Goal: Book appointment/travel/reservation

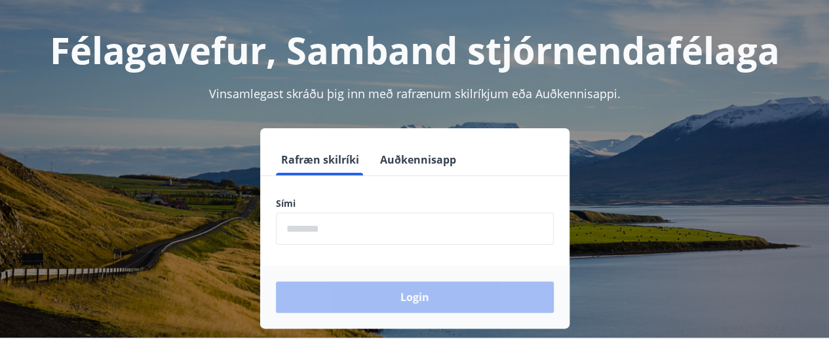
scroll to position [87, 0]
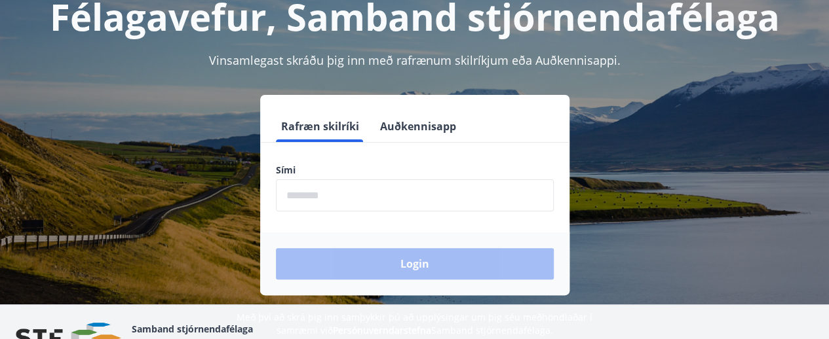
click at [352, 193] on input "phone" at bounding box center [415, 195] width 278 height 32
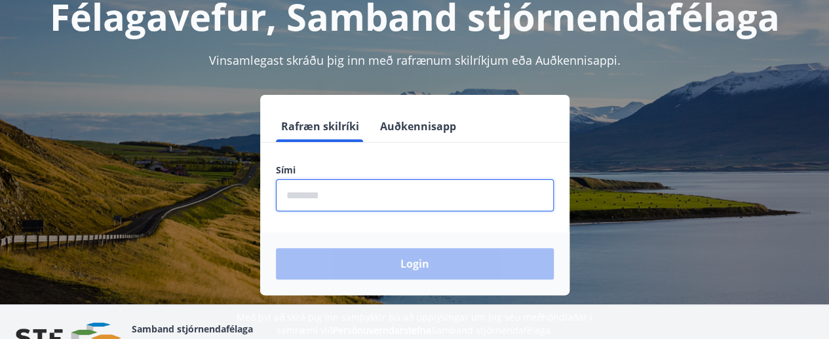
type input "********"
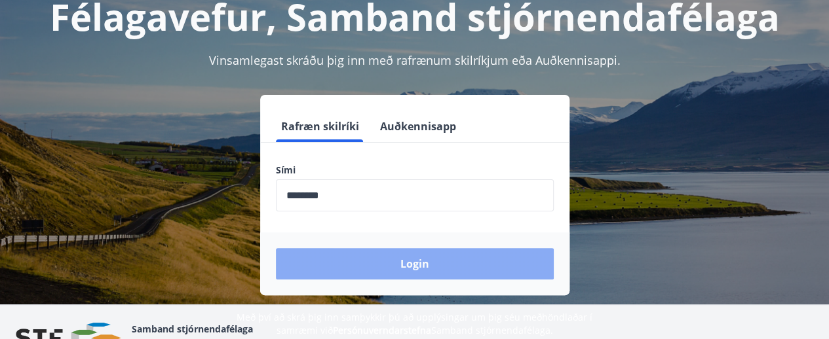
click at [432, 249] on button "Login" at bounding box center [415, 263] width 278 height 31
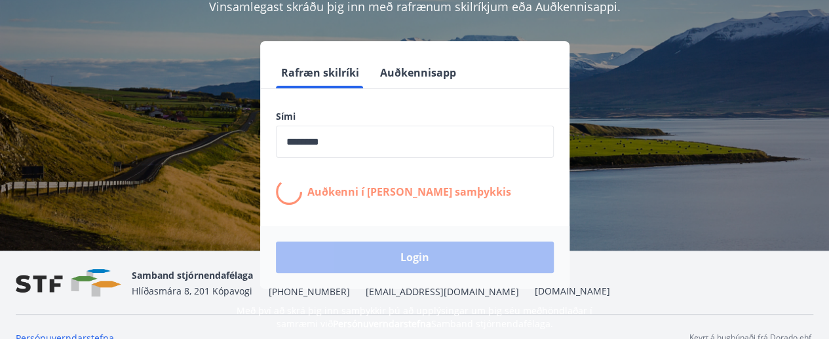
scroll to position [162, 0]
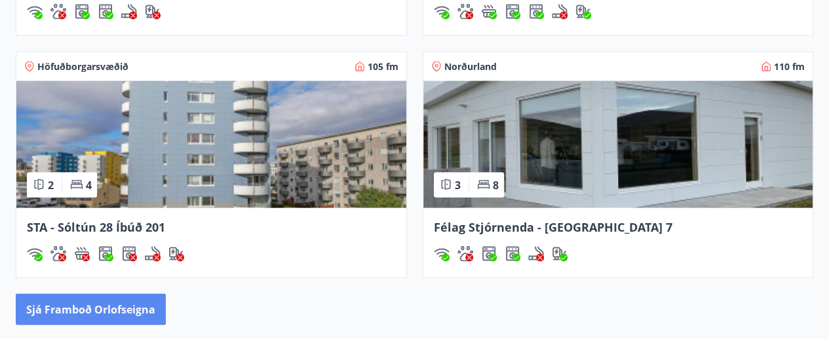
scroll to position [1310, 0]
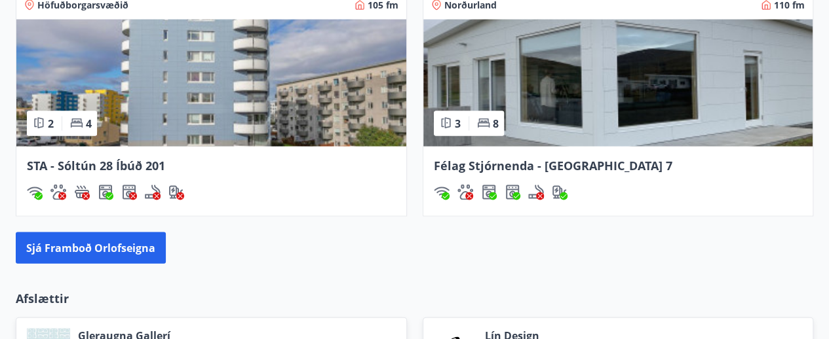
click at [224, 118] on img at bounding box center [211, 83] width 390 height 127
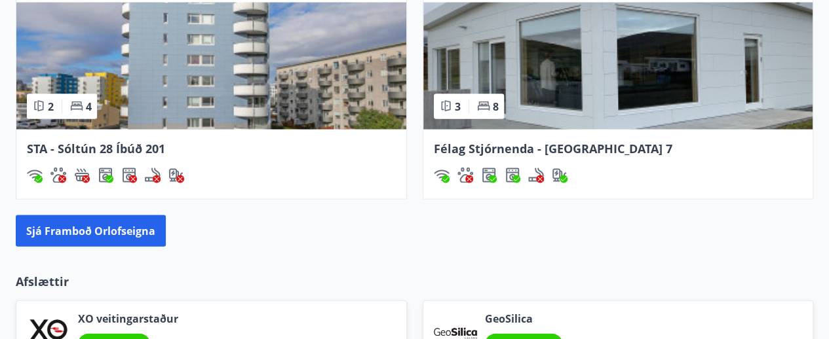
scroll to position [1327, 0]
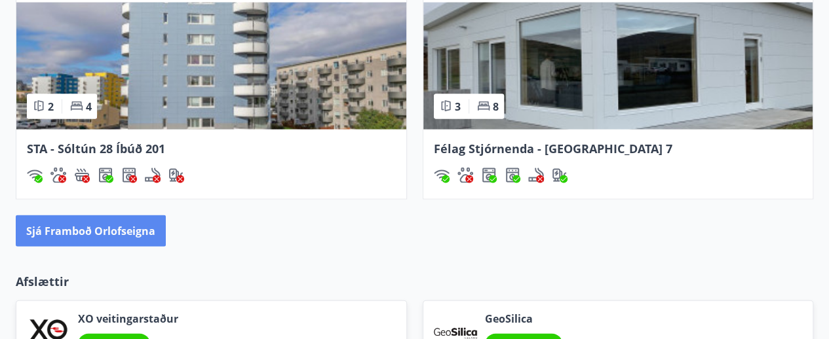
click at [126, 230] on button "Sjá framboð orlofseigna" at bounding box center [91, 231] width 150 height 31
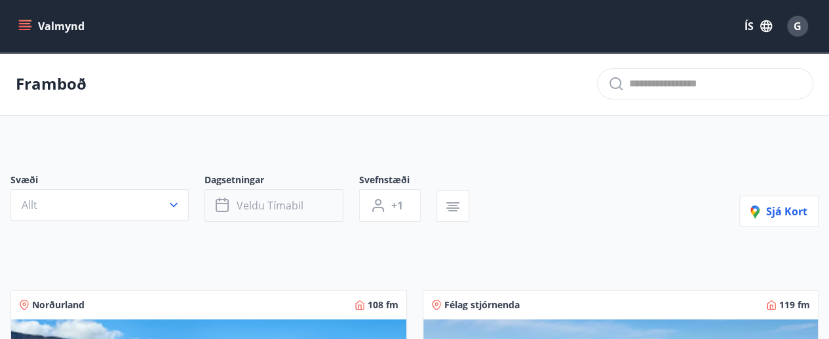
click at [280, 210] on span "Veldu tímabil" at bounding box center [269, 205] width 67 height 14
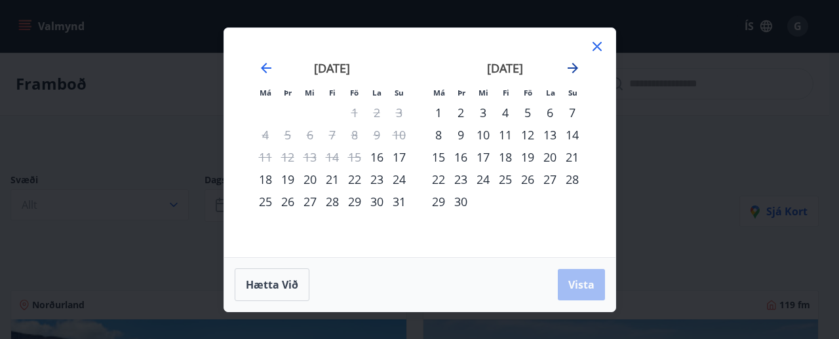
click at [571, 67] on icon "Move forward to switch to the next month." at bounding box center [572, 68] width 10 height 10
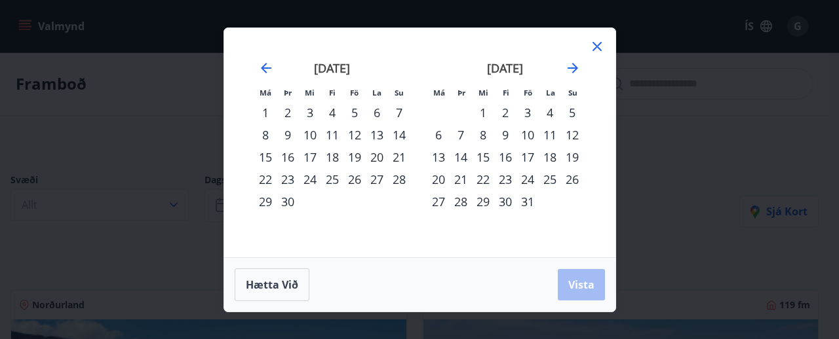
click at [526, 156] on div "17" at bounding box center [527, 157] width 22 height 22
click at [573, 155] on div "19" at bounding box center [572, 157] width 22 height 22
click at [453, 185] on div "21" at bounding box center [460, 179] width 22 height 22
click at [521, 159] on div "17" at bounding box center [527, 157] width 22 height 22
click at [467, 184] on div "21" at bounding box center [460, 179] width 22 height 22
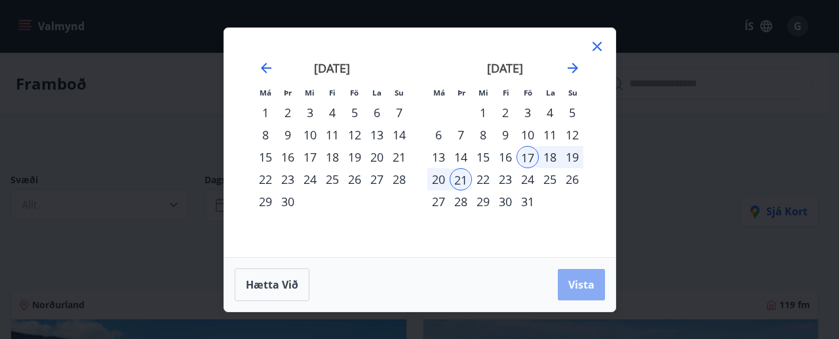
click at [583, 292] on button "Vista" at bounding box center [580, 284] width 47 height 31
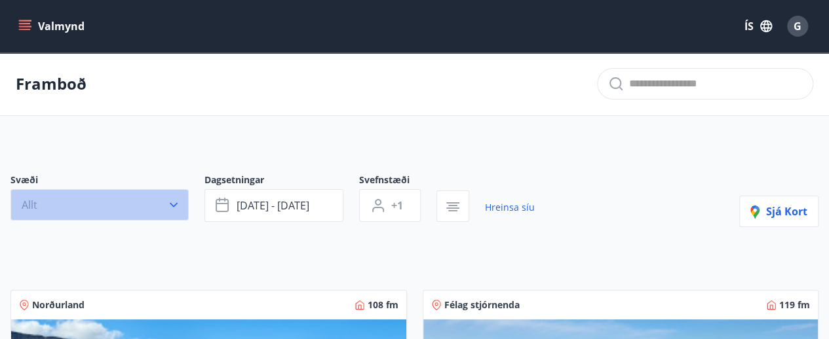
click at [148, 208] on button "Allt" at bounding box center [99, 204] width 178 height 31
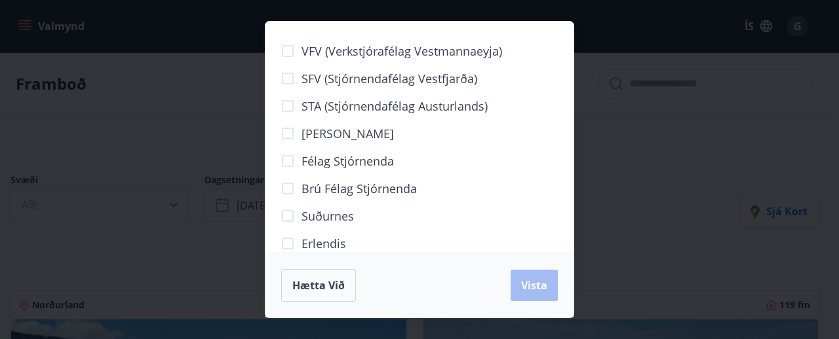
click at [324, 135] on span "Berg" at bounding box center [347, 133] width 92 height 17
click at [326, 163] on span "Félag stjórnenda" at bounding box center [347, 161] width 92 height 17
click at [528, 280] on span "Vista" at bounding box center [534, 285] width 26 height 14
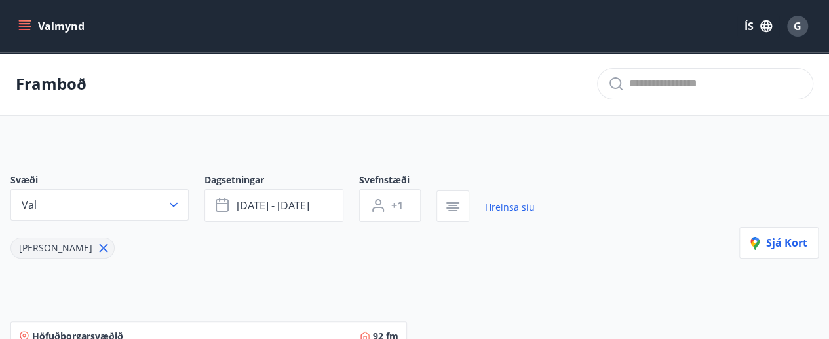
scroll to position [349, 0]
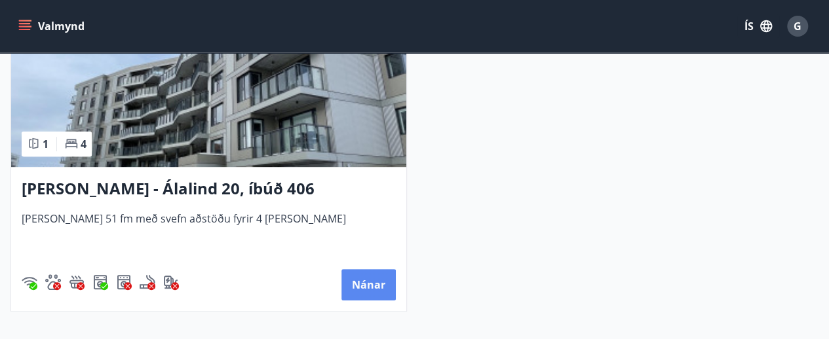
click at [370, 285] on button "Nánar" at bounding box center [368, 284] width 54 height 31
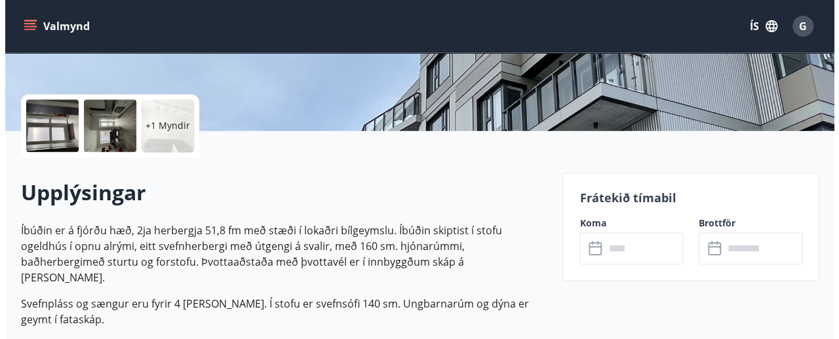
scroll to position [436, 0]
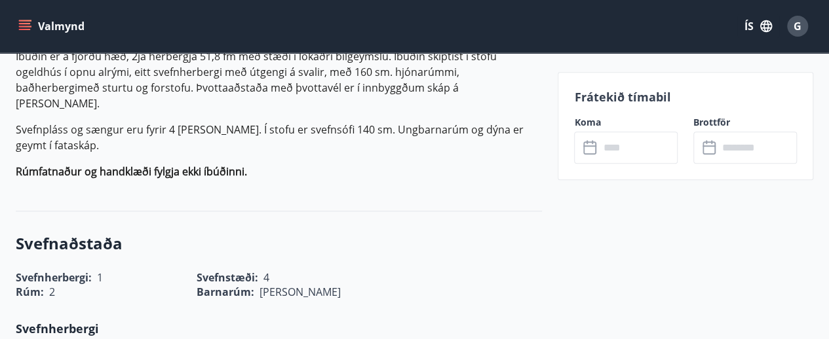
click at [605, 162] on input "text" at bounding box center [638, 148] width 79 height 32
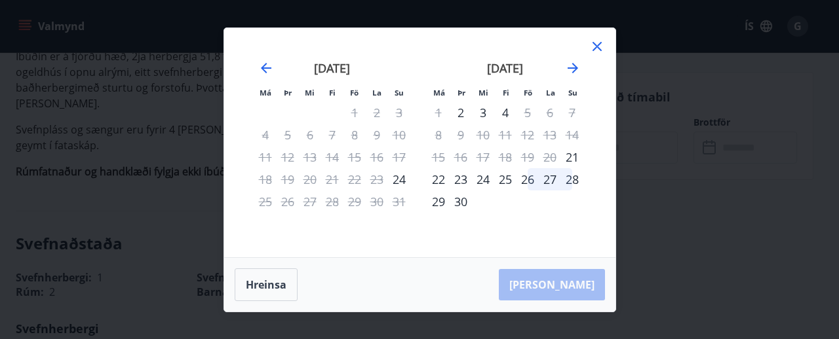
click at [442, 181] on div "22" at bounding box center [438, 179] width 22 height 22
click at [511, 182] on div "25" at bounding box center [505, 179] width 22 height 22
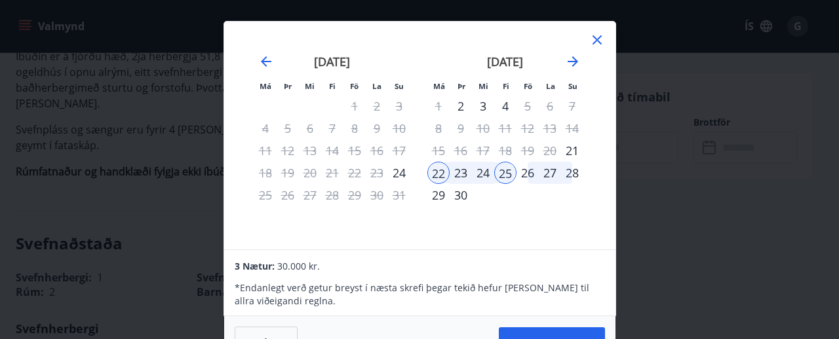
click at [436, 181] on div "22" at bounding box center [438, 173] width 22 height 22
click at [597, 41] on icon at bounding box center [597, 40] width 16 height 16
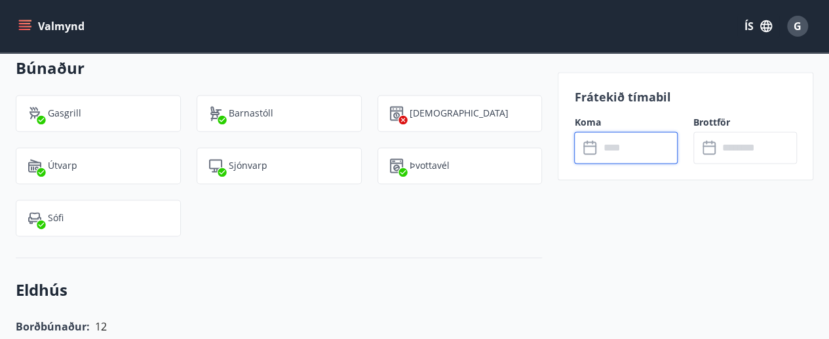
scroll to position [786, 0]
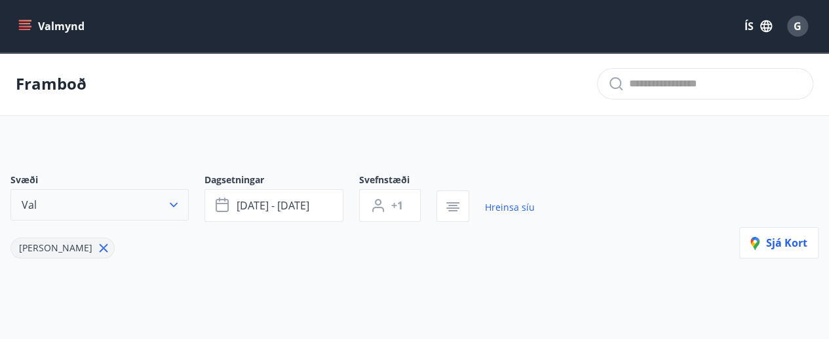
click at [161, 200] on button "Val" at bounding box center [99, 204] width 178 height 31
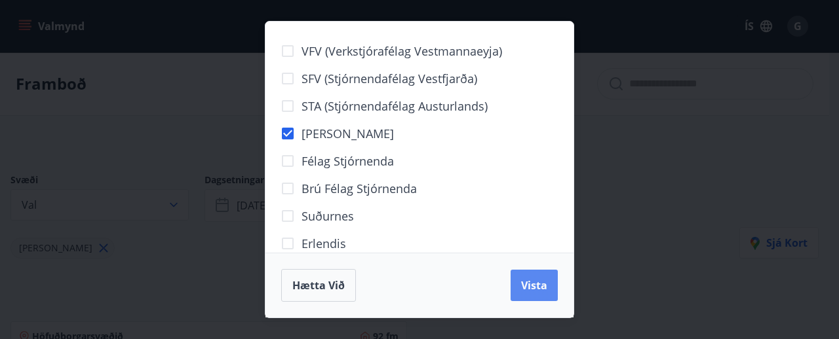
click at [518, 293] on button "Vista" at bounding box center [533, 285] width 47 height 31
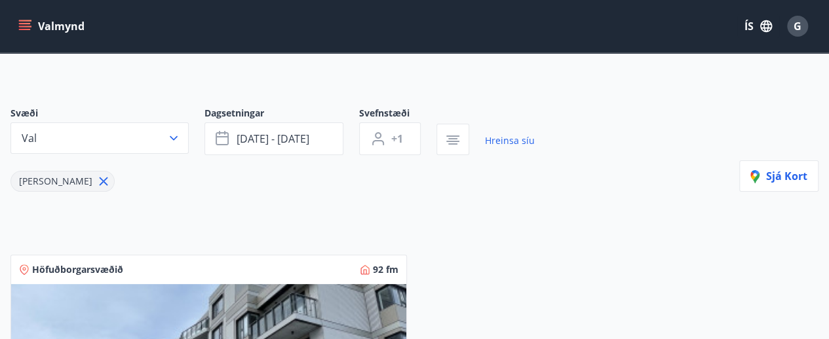
scroll to position [87, 0]
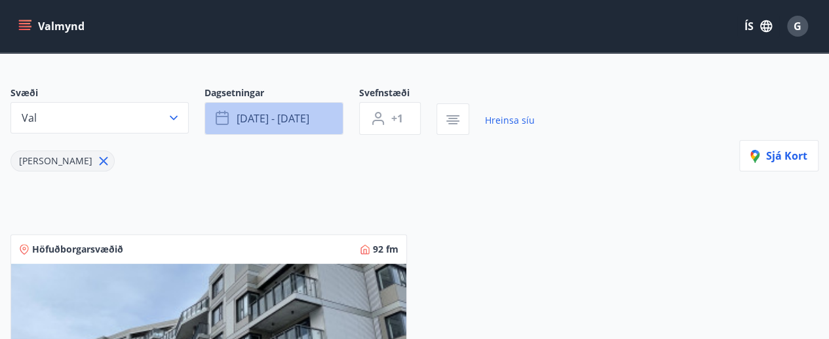
click at [290, 107] on button "okt 17 - okt 21" at bounding box center [273, 118] width 139 height 33
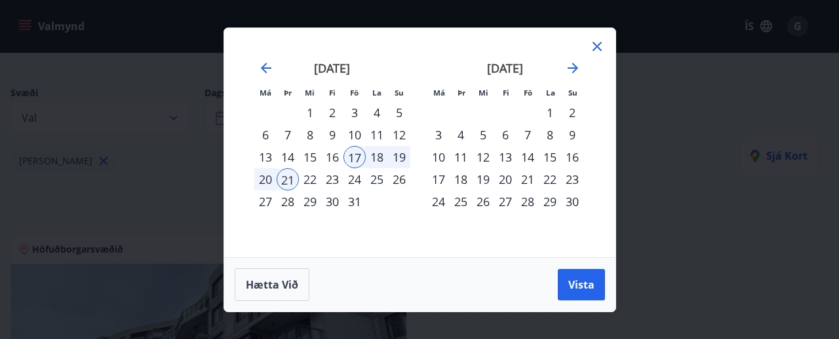
click at [582, 64] on div "nóvember 2025" at bounding box center [505, 73] width 156 height 58
click at [575, 66] on icon "Move forward to switch to the next month." at bounding box center [572, 68] width 10 height 10
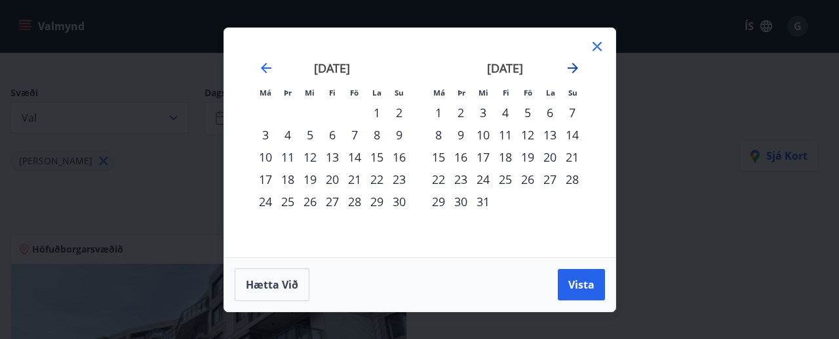
click at [575, 66] on icon "Move forward to switch to the next month." at bounding box center [572, 68] width 10 height 10
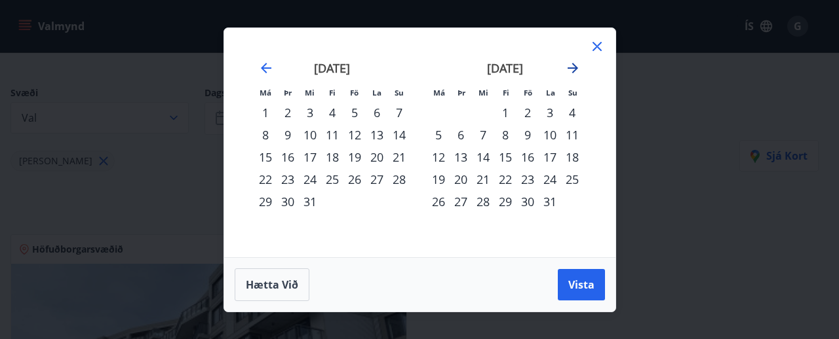
click at [575, 70] on icon "Move forward to switch to the next month." at bounding box center [572, 68] width 10 height 10
click at [506, 183] on div "19" at bounding box center [505, 179] width 22 height 22
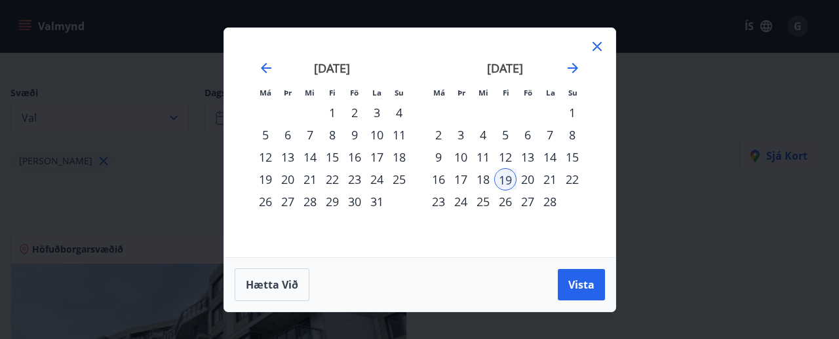
click at [576, 182] on div "22" at bounding box center [572, 179] width 22 height 22
drag, startPoint x: 584, startPoint y: 280, endPoint x: 613, endPoint y: 266, distance: 31.9
click at [584, 280] on span "Vista" at bounding box center [581, 285] width 26 height 14
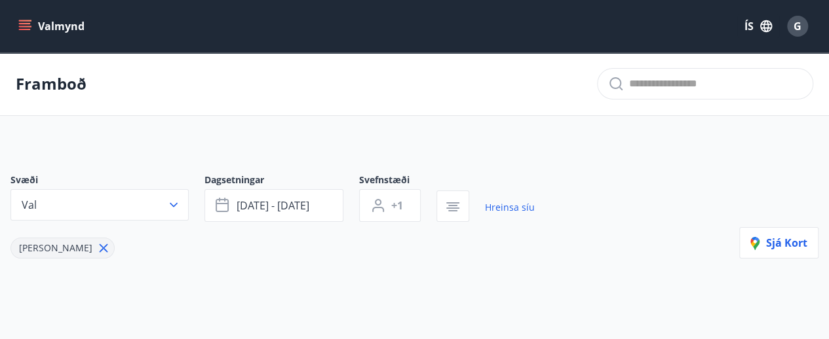
click at [347, 208] on div "Dagsetningar feb 19 - feb 22" at bounding box center [281, 198] width 155 height 48
click at [308, 209] on span "feb 19 - feb 22" at bounding box center [272, 205] width 73 height 14
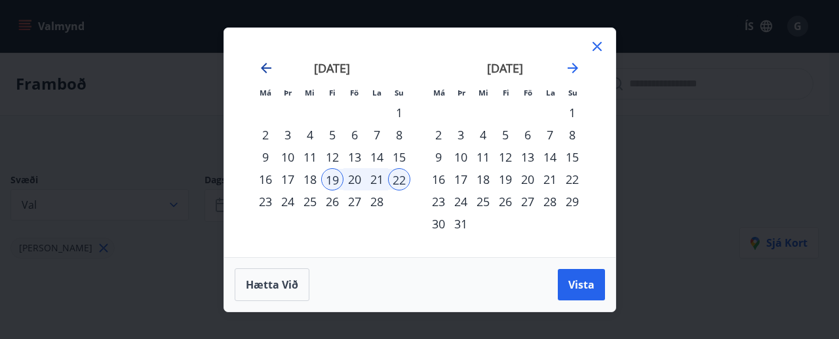
click at [272, 67] on icon "Move backward to switch to the previous month." at bounding box center [266, 68] width 16 height 16
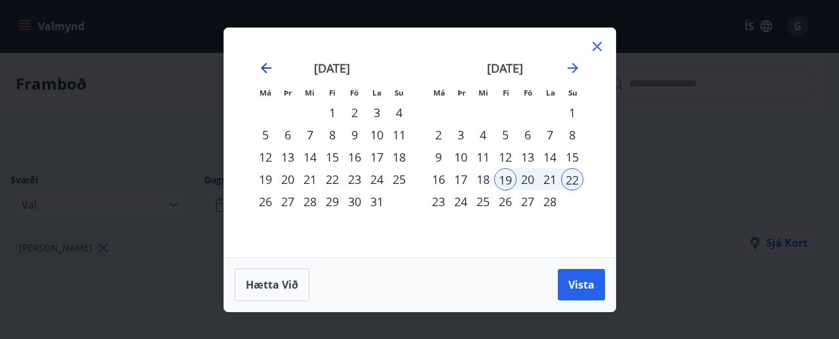
click at [272, 67] on icon "Move backward to switch to the previous month." at bounding box center [266, 68] width 16 height 16
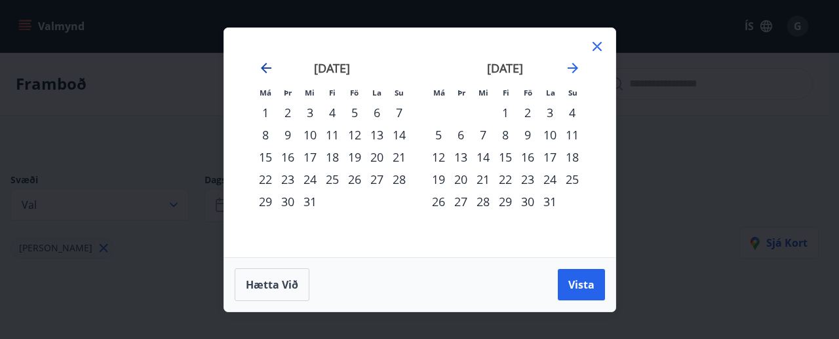
click at [272, 67] on icon "Move backward to switch to the previous month." at bounding box center [266, 68] width 16 height 16
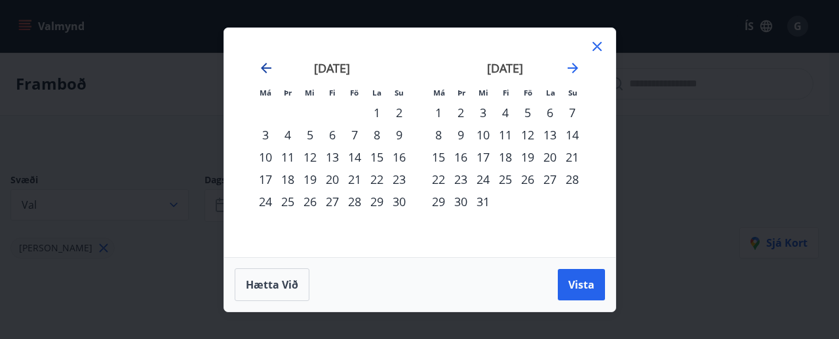
click at [272, 67] on icon "Move backward to switch to the previous month." at bounding box center [266, 68] width 16 height 16
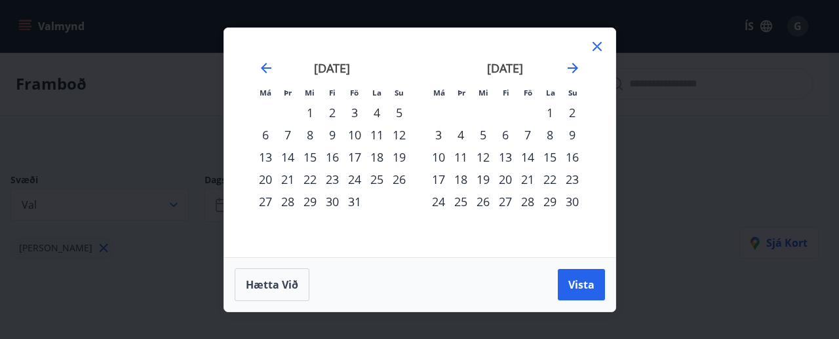
click at [360, 158] on div "17" at bounding box center [354, 157] width 22 height 22
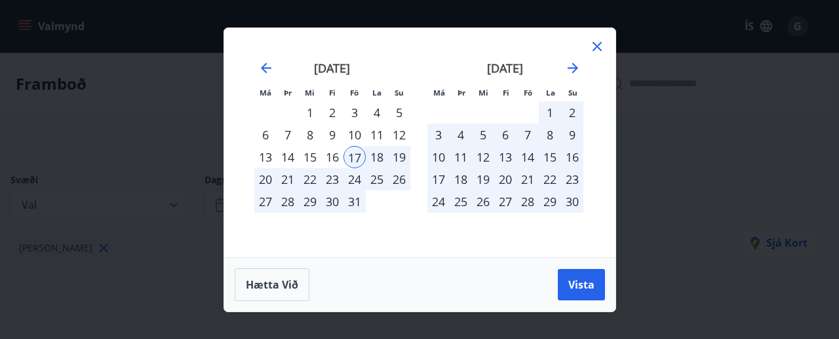
click at [307, 179] on div "22" at bounding box center [310, 179] width 22 height 22
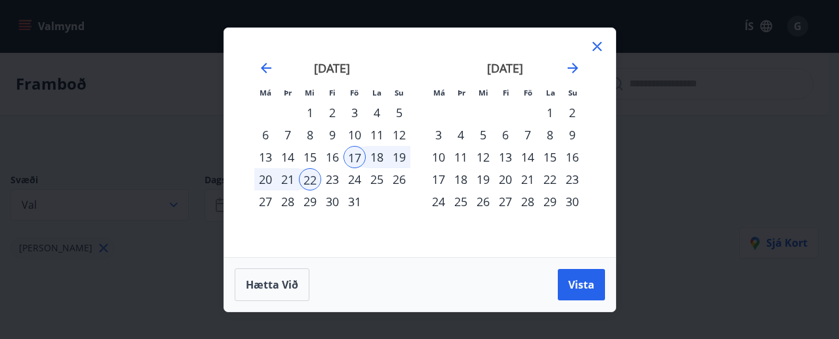
click at [291, 185] on div "21" at bounding box center [287, 179] width 22 height 22
click at [361, 158] on div "17" at bounding box center [354, 157] width 22 height 22
click at [286, 178] on div "21" at bounding box center [287, 179] width 22 height 22
click at [589, 271] on button "Vista" at bounding box center [580, 284] width 47 height 31
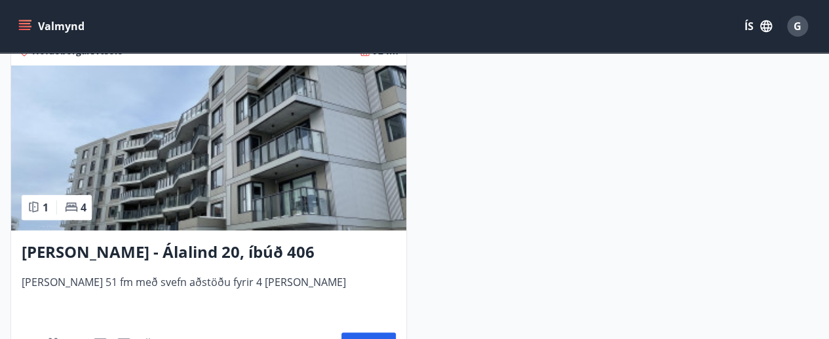
scroll to position [349, 0]
